Goal: Transaction & Acquisition: Purchase product/service

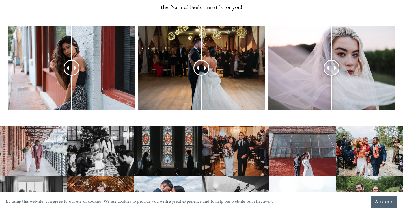
scroll to position [259, 0]
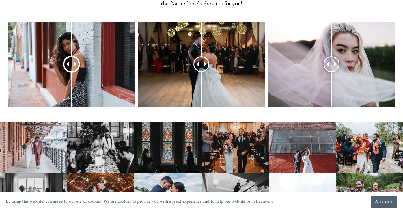
click at [67, 66] on span at bounding box center [66, 64] width 5 height 5
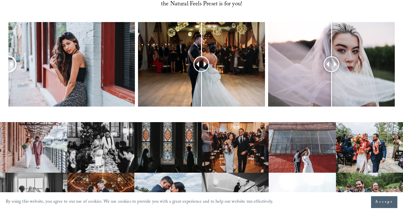
drag, startPoint x: 67, startPoint y: 66, endPoint x: 0, endPoint y: 88, distance: 70.4
click at [0, 88] on div at bounding box center [201, 72] width 403 height 100
drag, startPoint x: 197, startPoint y: 64, endPoint x: 205, endPoint y: 70, distance: 9.3
click at [205, 70] on div at bounding box center [204, 64] width 14 height 14
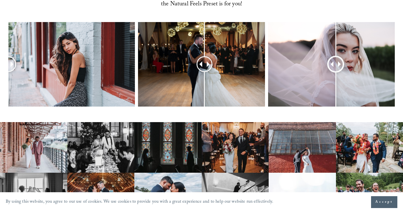
drag, startPoint x: 328, startPoint y: 66, endPoint x: 336, endPoint y: 61, distance: 9.7
click at [336, 61] on div at bounding box center [336, 64] width 14 height 14
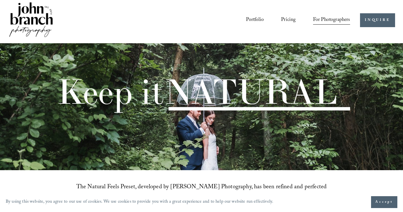
scroll to position [0, 0]
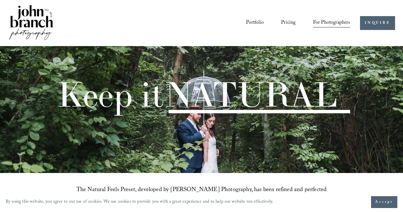
click at [289, 22] on link "Pricing" at bounding box center [288, 23] width 14 height 11
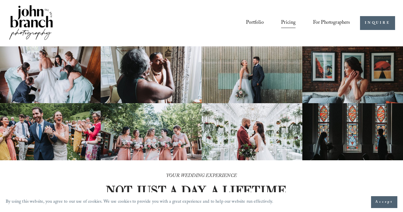
click at [254, 22] on link "Portfolio" at bounding box center [255, 23] width 18 height 11
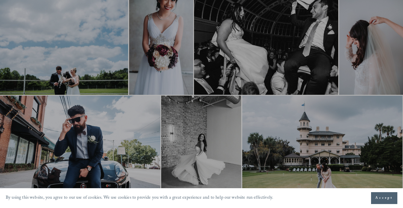
scroll to position [622, 0]
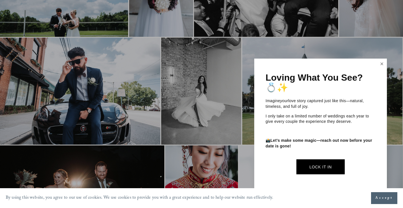
click at [383, 66] on link "Close" at bounding box center [382, 63] width 8 height 9
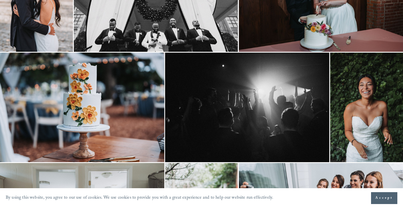
scroll to position [0, 0]
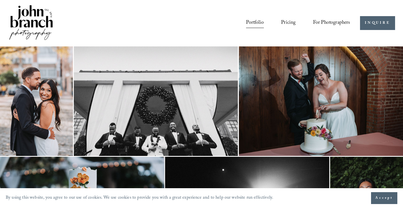
click at [327, 22] on span "For Photographers" at bounding box center [331, 23] width 37 height 10
click at [0, 0] on span "Presets" at bounding box center [0, 0] width 0 height 0
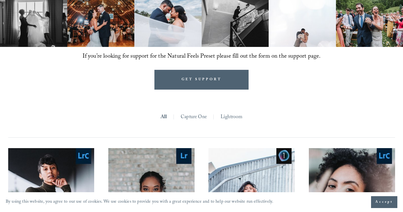
scroll to position [494, 0]
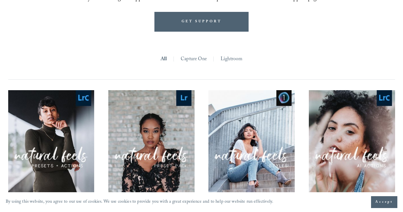
click at [228, 61] on link "Lightroom" at bounding box center [232, 60] width 22 height 10
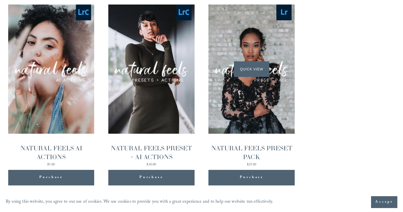
scroll to position [571, 0]
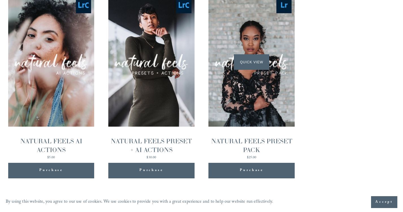
click at [280, 66] on div "Quick View" at bounding box center [252, 61] width 86 height 129
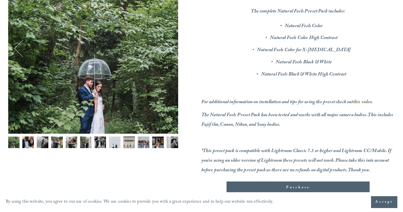
scroll to position [115, 0]
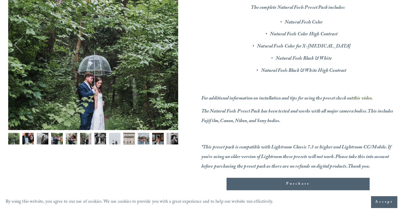
click at [26, 137] on img "Image 2 of 12" at bounding box center [28, 139] width 12 height 12
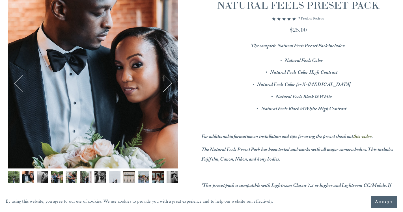
scroll to position [65, 0]
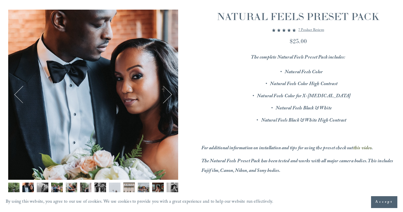
click at [170, 94] on button "Next" at bounding box center [163, 95] width 18 height 18
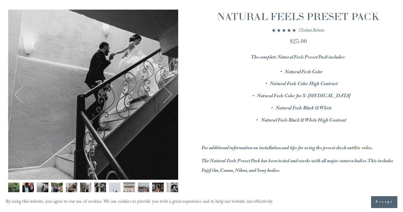
click at [170, 94] on button "Next" at bounding box center [163, 95] width 18 height 18
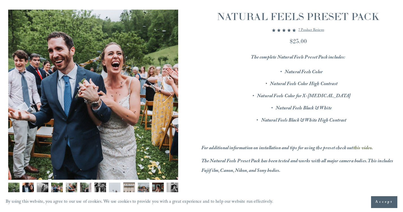
click at [170, 94] on button "Next" at bounding box center [163, 95] width 18 height 18
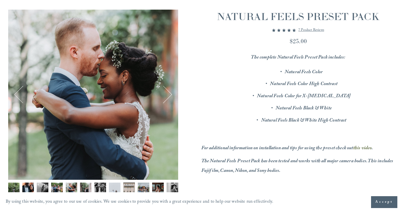
click at [170, 94] on button "Next" at bounding box center [163, 95] width 18 height 18
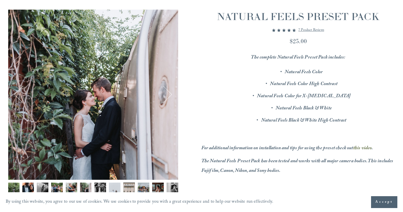
click at [170, 94] on button "Next" at bounding box center [163, 95] width 18 height 18
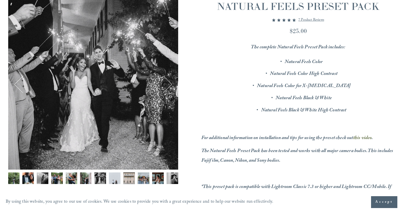
scroll to position [0, 0]
